Goal: Task Accomplishment & Management: Manage account settings

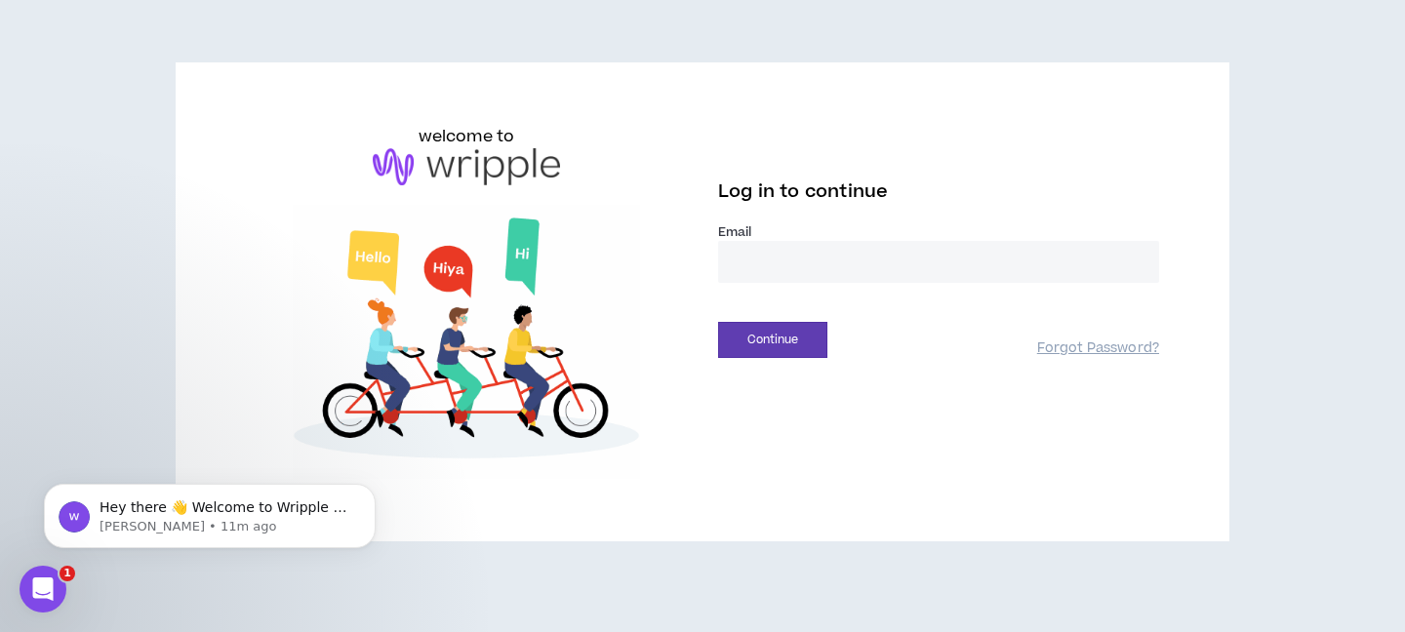
click at [849, 270] on input "email" at bounding box center [938, 262] width 441 height 42
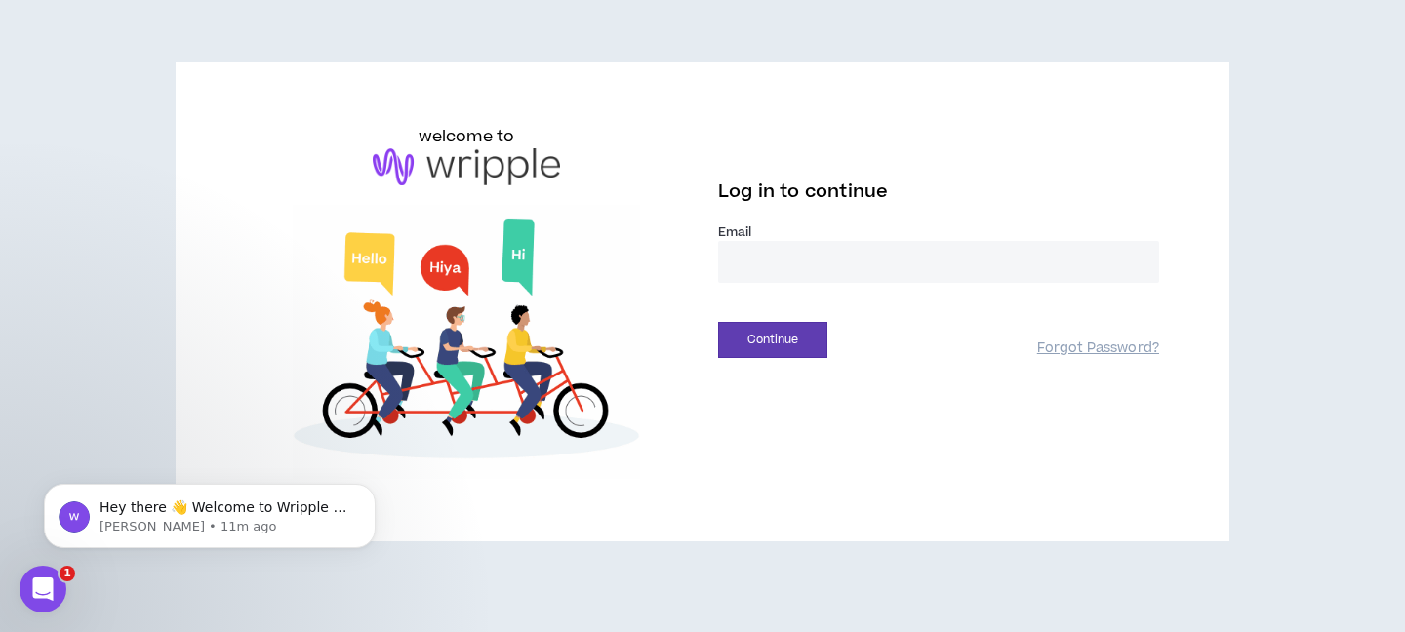
type input "**********"
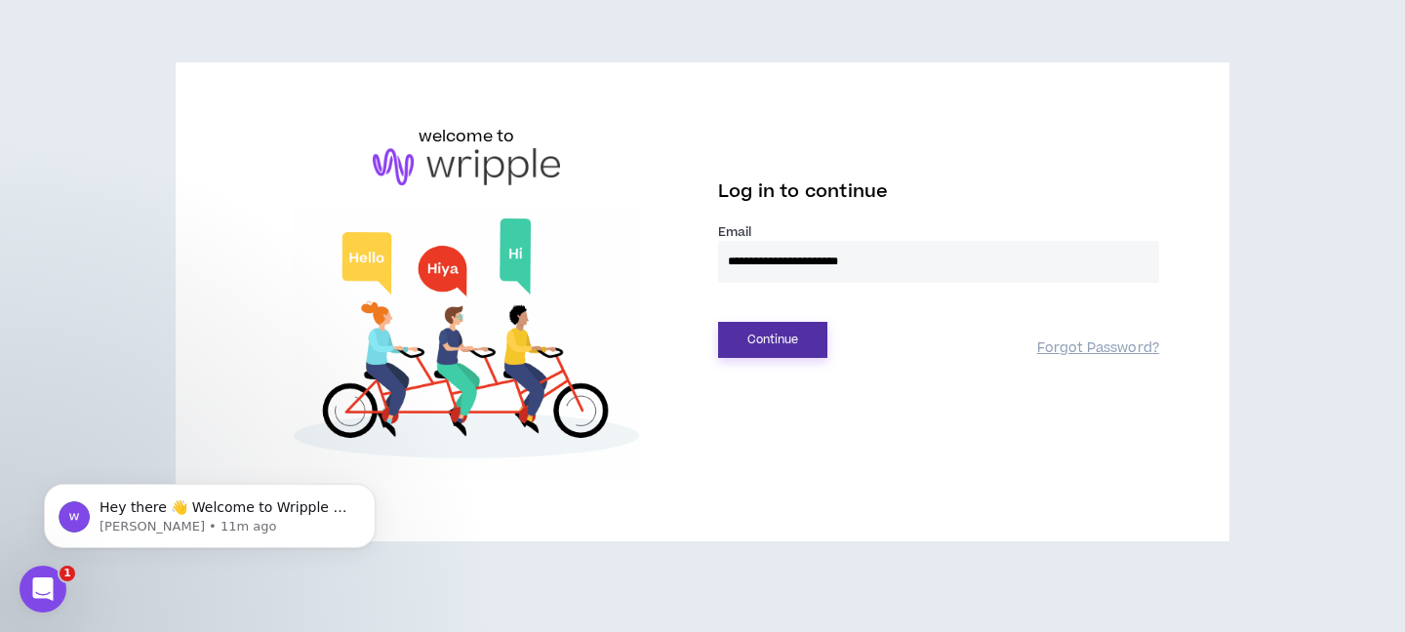
click at [768, 352] on button "Continue" at bounding box center [772, 340] width 109 height 36
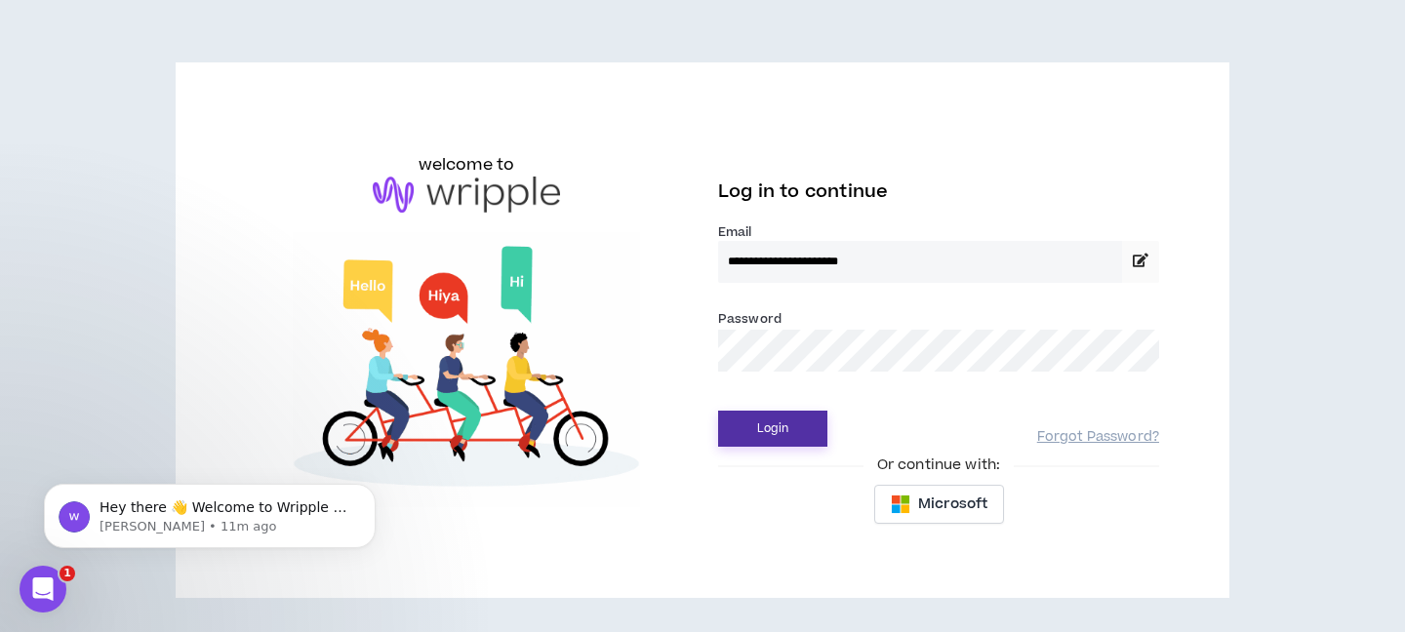
click at [718, 411] on button "Login" at bounding box center [772, 429] width 109 height 36
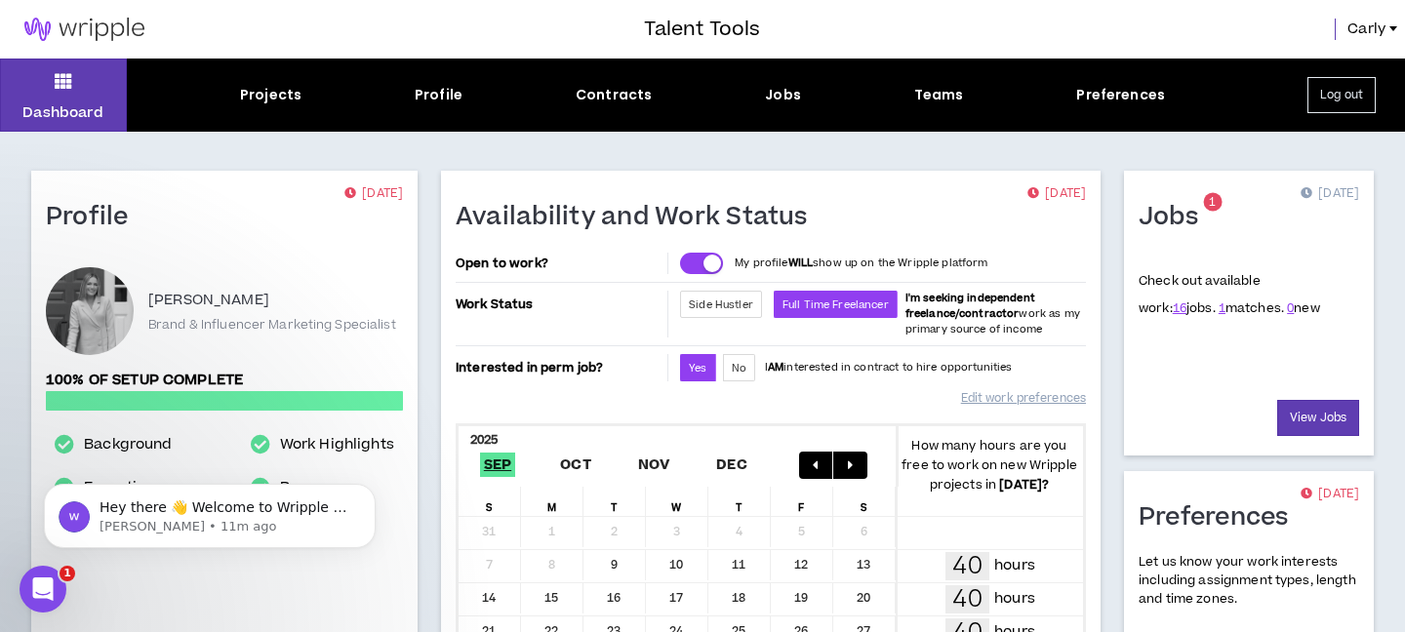
click at [622, 123] on div "Dashboard Projects Profile Contracts Jobs Teams Preferences Log out" at bounding box center [702, 95] width 1405 height 73
click at [620, 112] on div "Dashboard Projects Profile Contracts Jobs Teams Preferences Log out" at bounding box center [702, 95] width 1405 height 73
click at [618, 97] on div "Contracts" at bounding box center [614, 95] width 76 height 20
